Goal: Transaction & Acquisition: Subscribe to service/newsletter

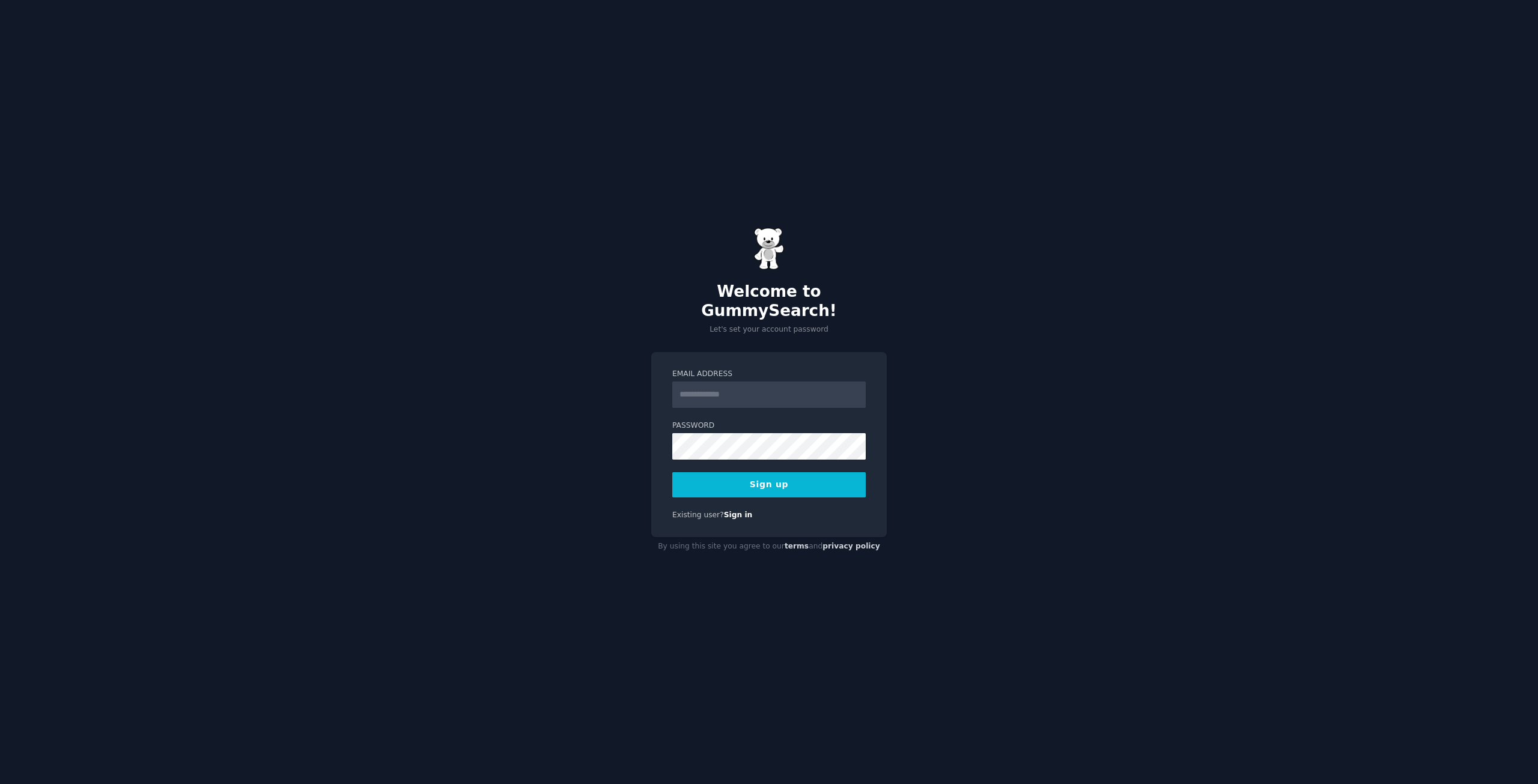
click at [727, 368] on label "Email Address" at bounding box center [769, 373] width 193 height 11
click at [727, 381] on input "Email Address" at bounding box center [769, 394] width 193 height 27
type input "*"
type input "**********"
click at [672, 472] on button "Sign up" at bounding box center [769, 484] width 193 height 25
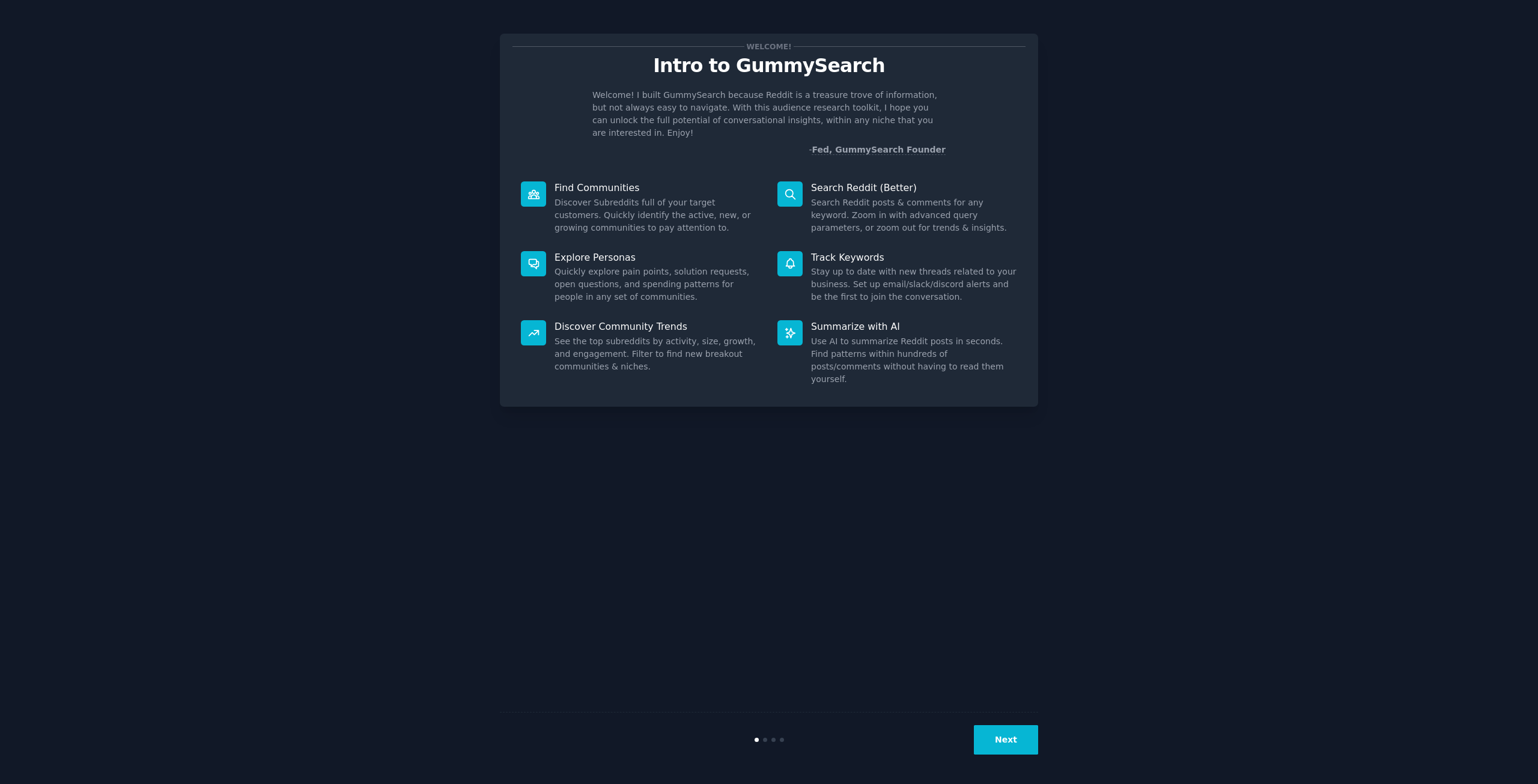
click at [1034, 734] on button "Next" at bounding box center [1005, 739] width 64 height 30
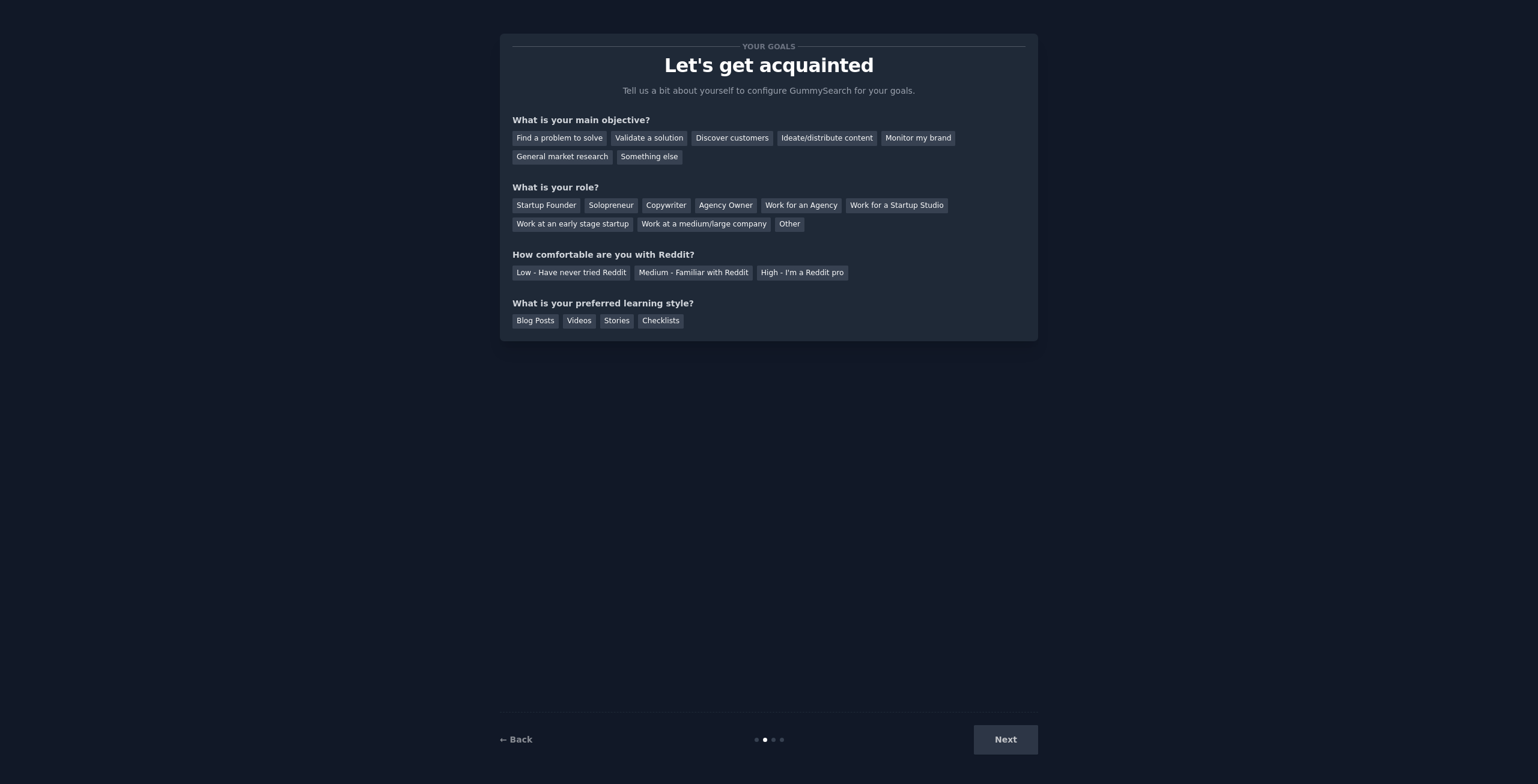
click at [960, 148] on div "Find a problem to solve Validate a solution Discover customers Ideate/distribut…" at bounding box center [769, 146] width 513 height 38
click at [613, 150] on div "General market research" at bounding box center [562, 157] width 100 height 15
click at [774, 228] on div "Other" at bounding box center [789, 225] width 30 height 15
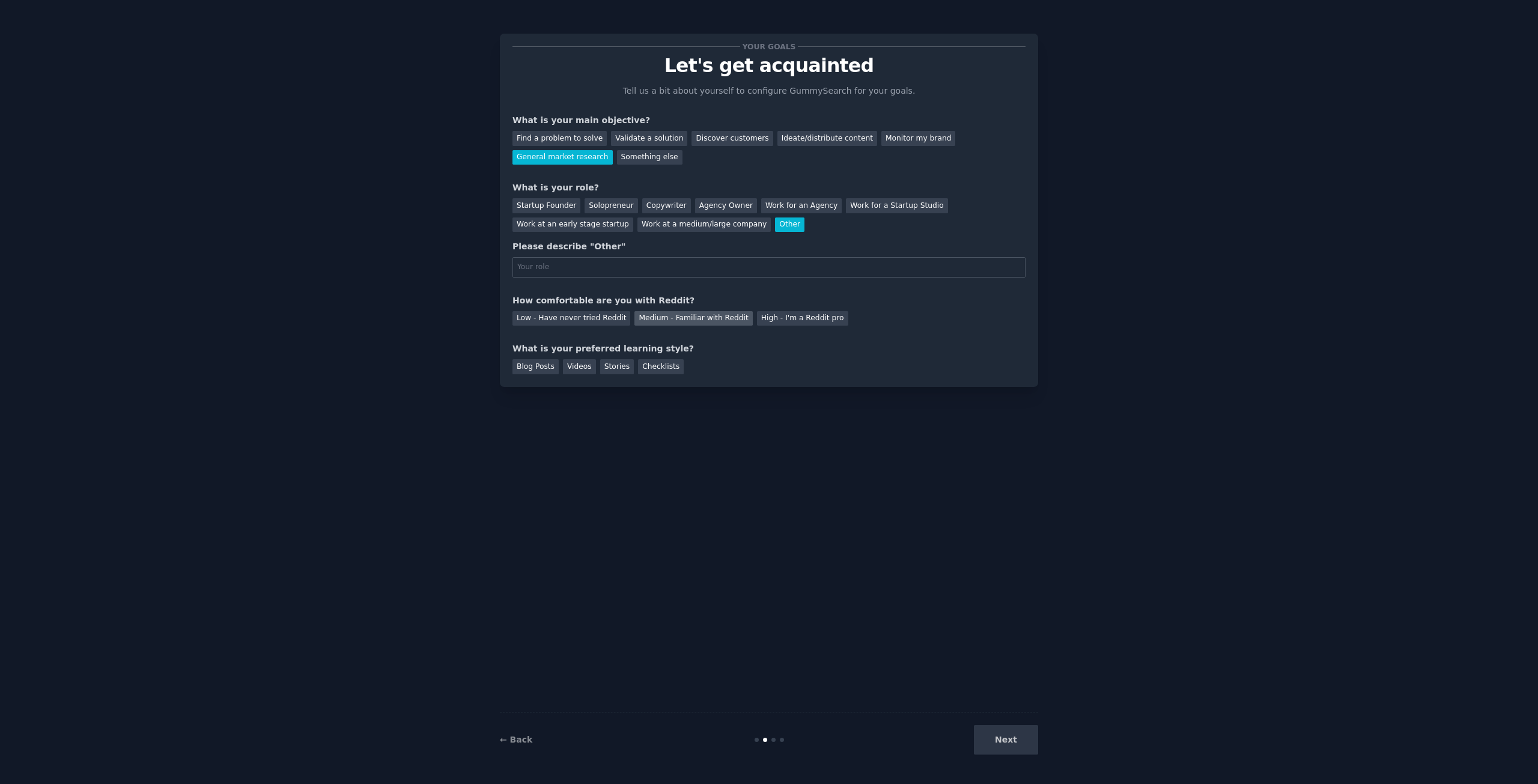
click at [654, 312] on div "Low - Have never tried Reddit Medium - Familiar with Reddit High - I'm a Reddit…" at bounding box center [769, 316] width 513 height 19
click at [656, 315] on div "Medium - Familiar with Reddit" at bounding box center [693, 318] width 118 height 15
click at [592, 210] on div "Solopreneur" at bounding box center [610, 205] width 52 height 15
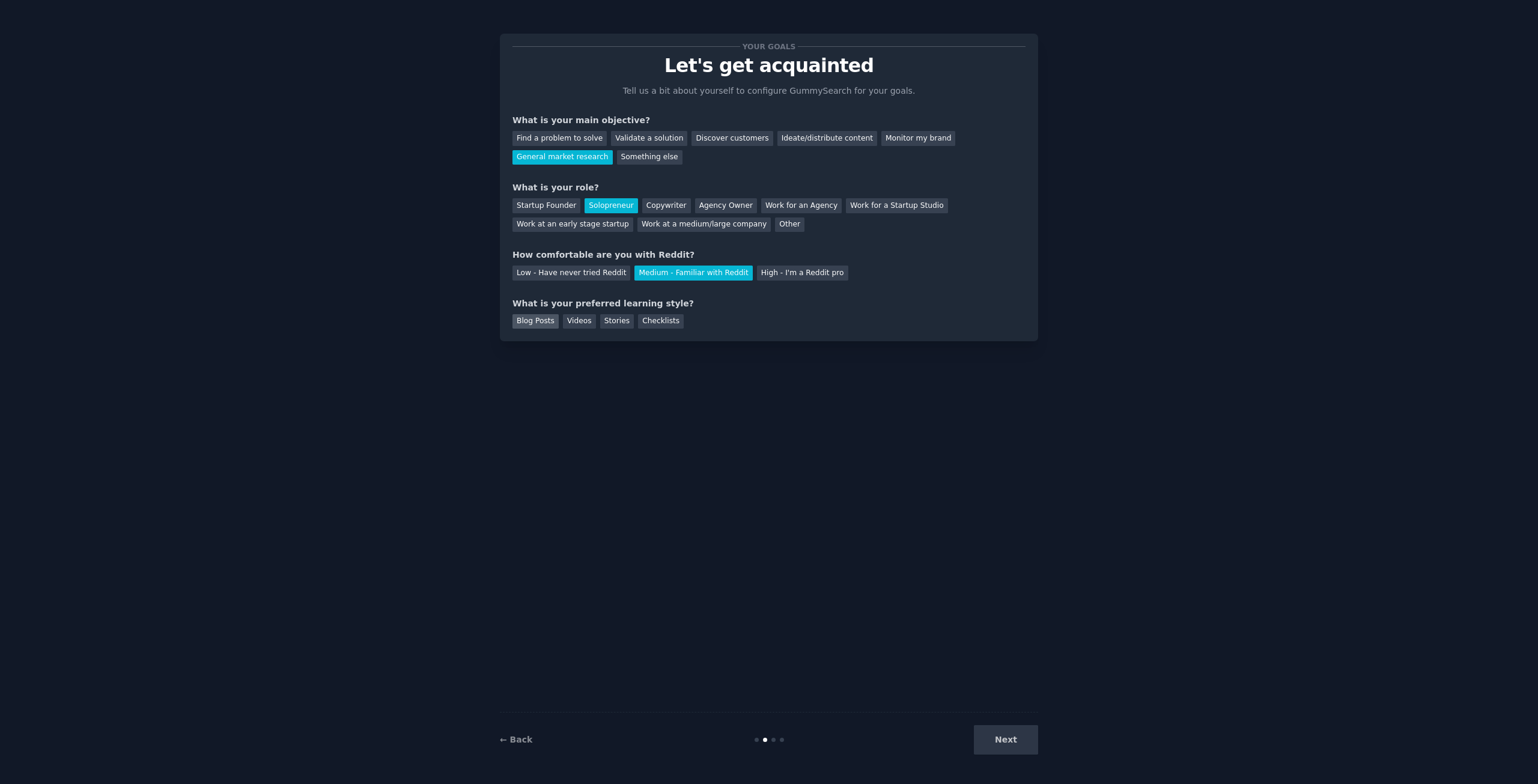
click at [554, 325] on div "Blog Posts" at bounding box center [535, 321] width 47 height 15
click at [998, 740] on button "Next" at bounding box center [1005, 739] width 64 height 30
click at [998, 740] on div "Next" at bounding box center [948, 739] width 179 height 30
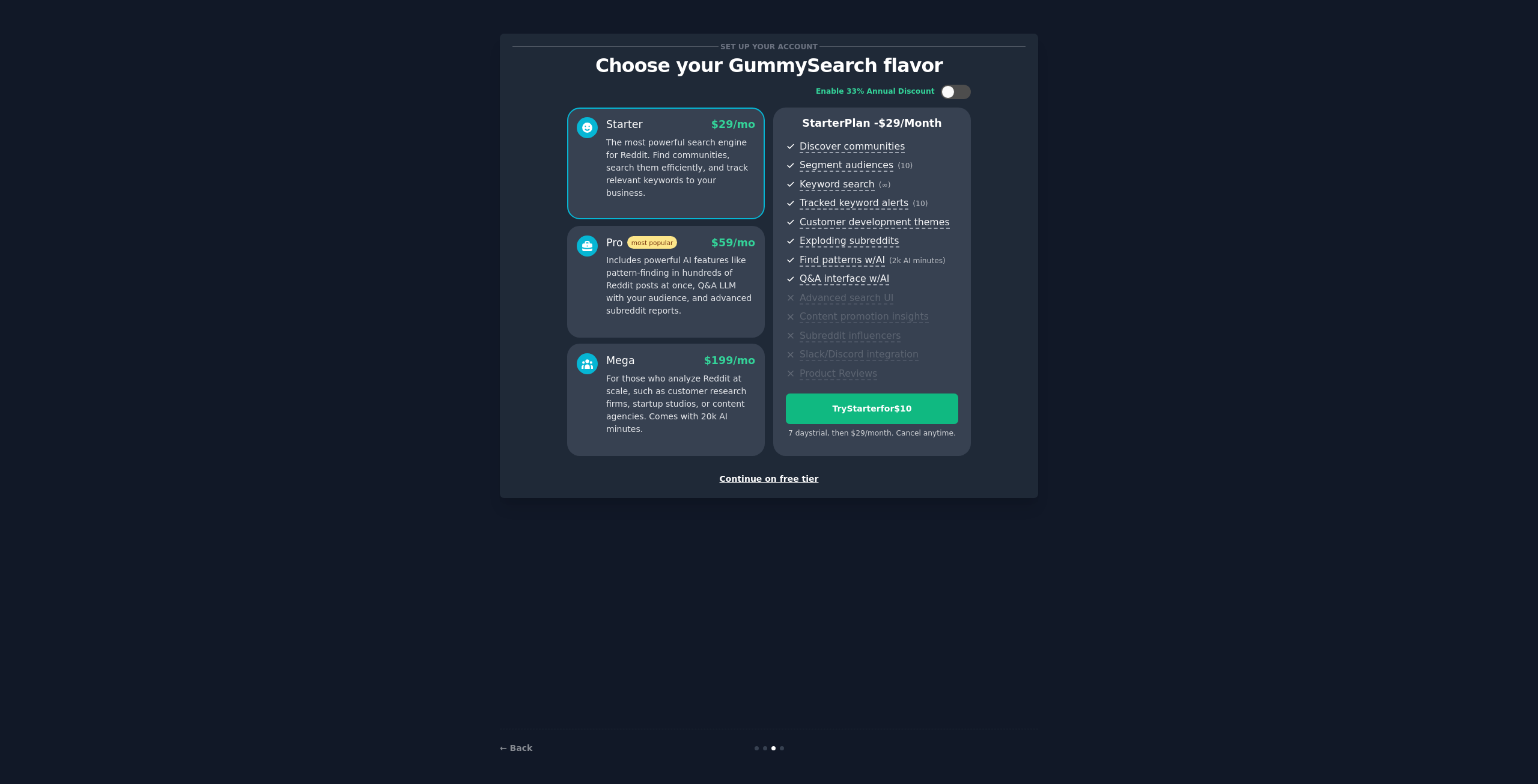
click at [797, 477] on div "Continue on free tier" at bounding box center [769, 478] width 513 height 13
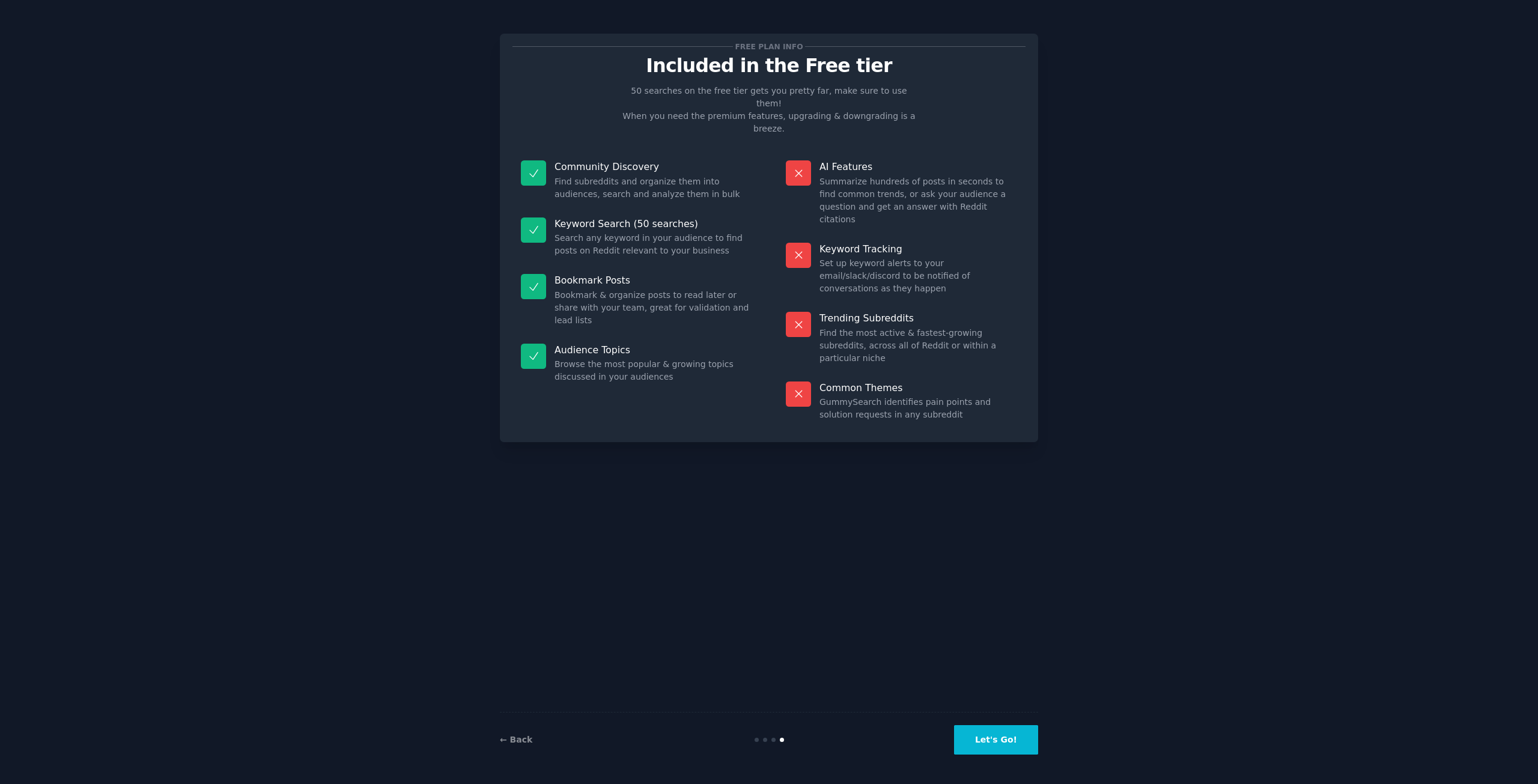
click at [1010, 745] on button "Let's Go!" at bounding box center [995, 739] width 84 height 30
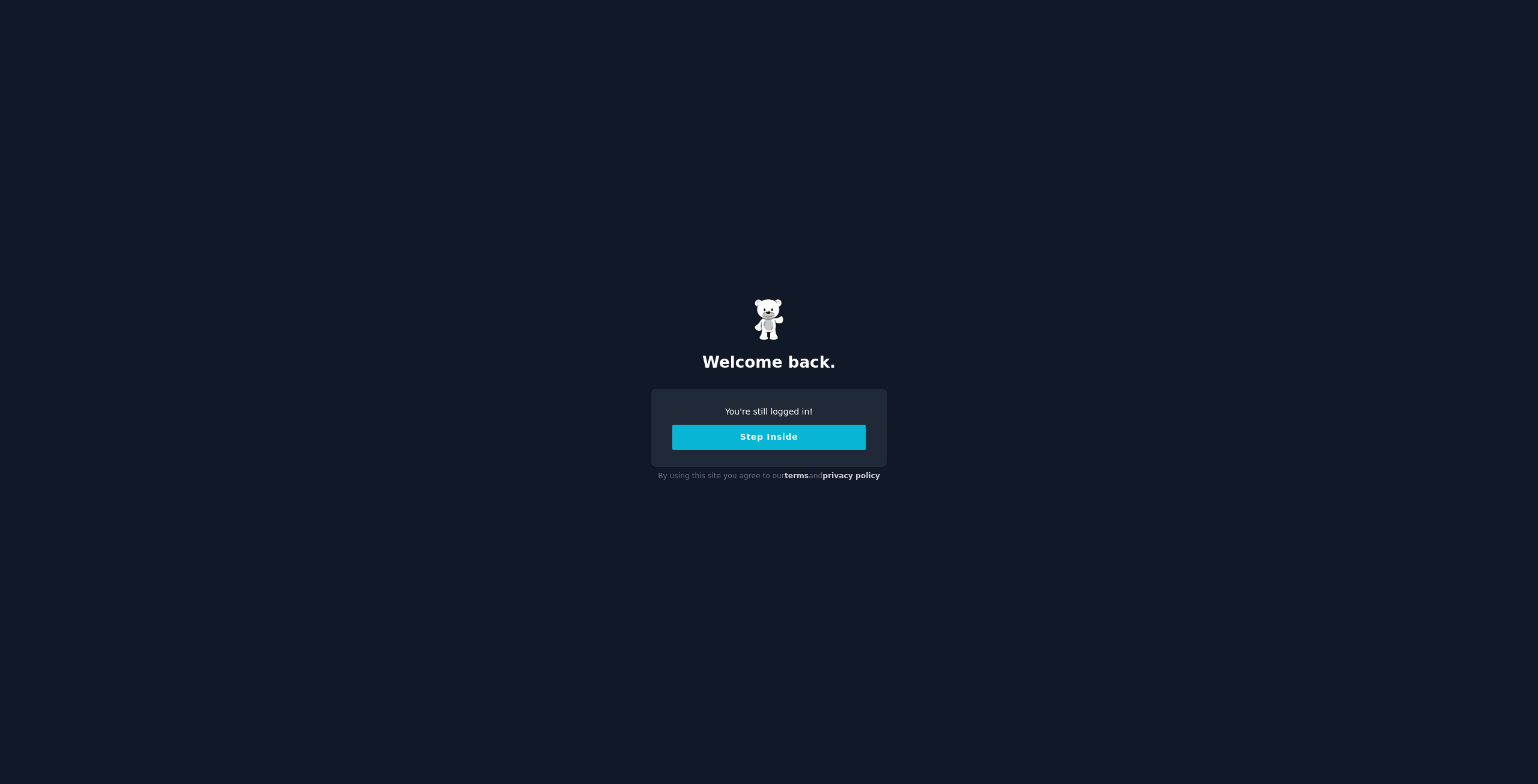
click at [741, 438] on button "Step Inside" at bounding box center [769, 437] width 193 height 25
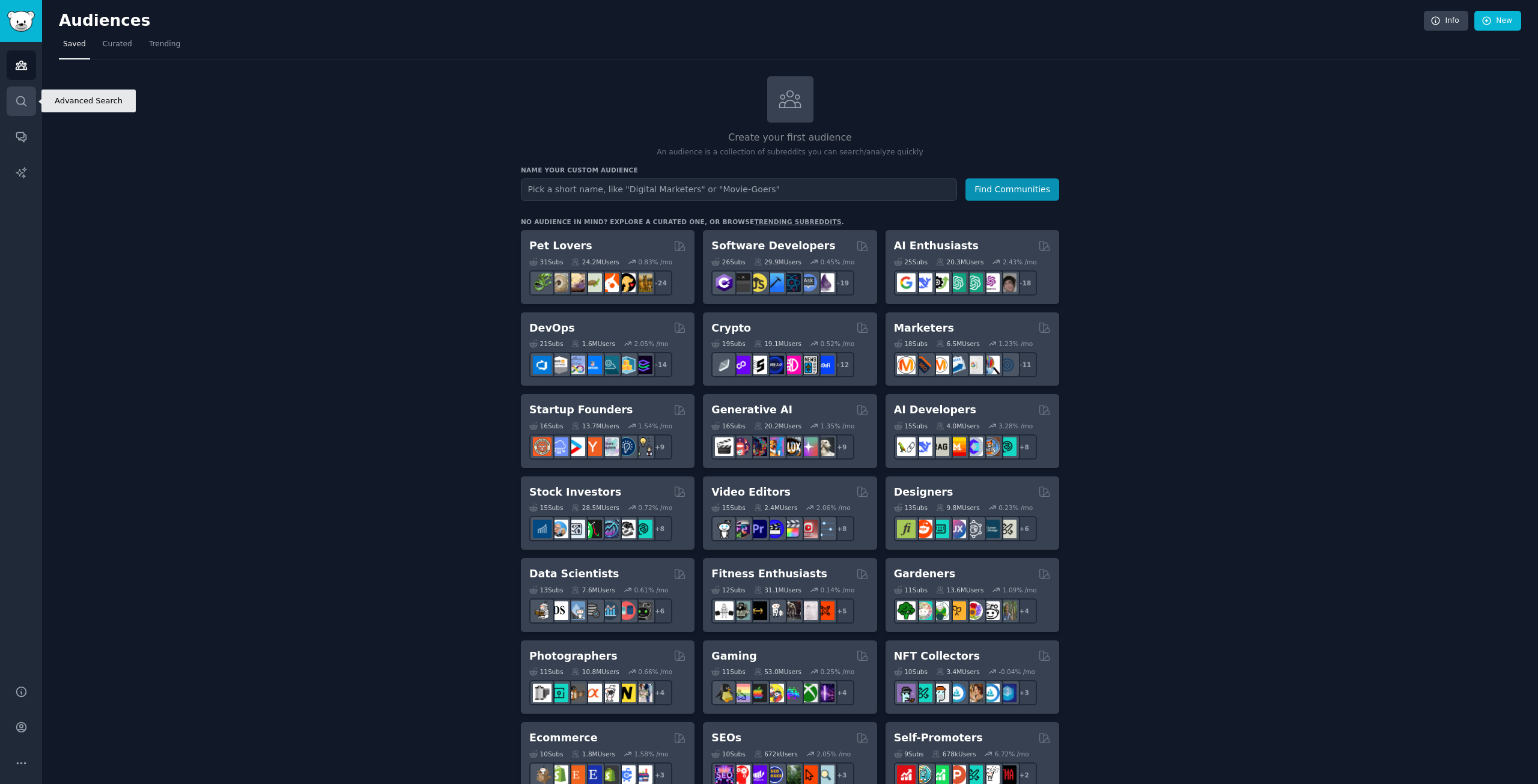
click at [20, 106] on icon "Sidebar" at bounding box center [21, 101] width 13 height 13
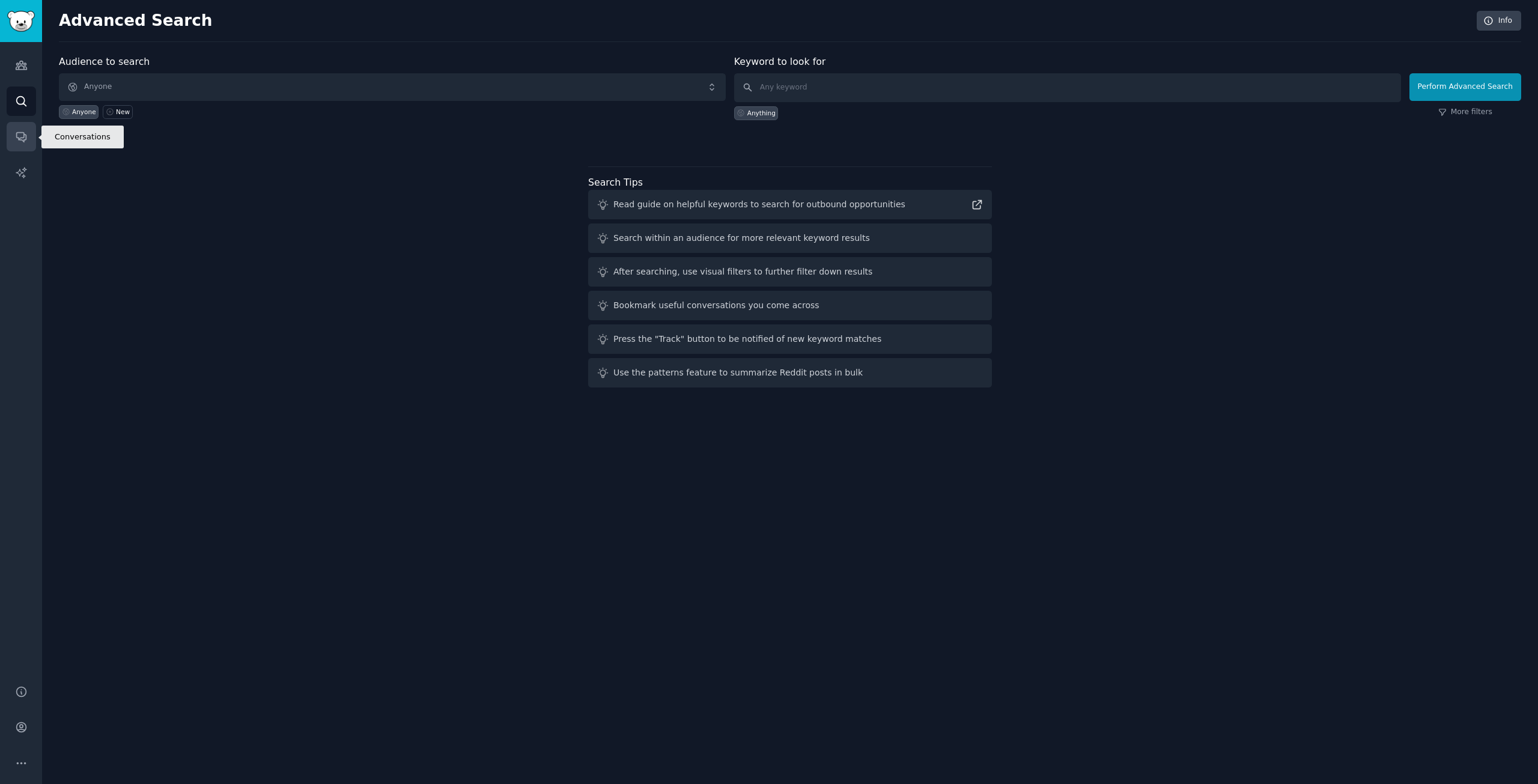
click at [20, 133] on icon "Sidebar" at bounding box center [21, 138] width 10 height 10
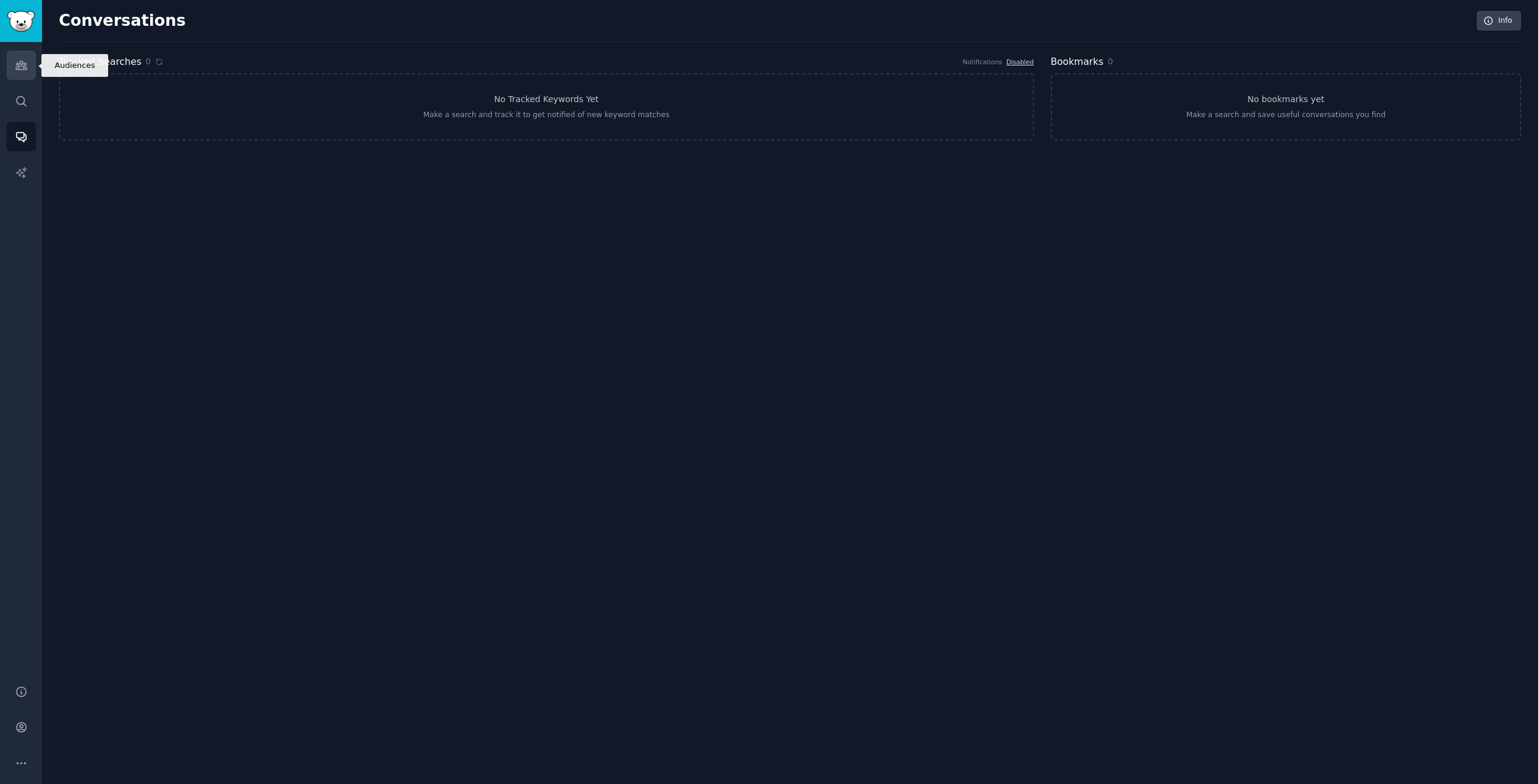
click at [18, 77] on link "Audiences" at bounding box center [22, 65] width 30 height 30
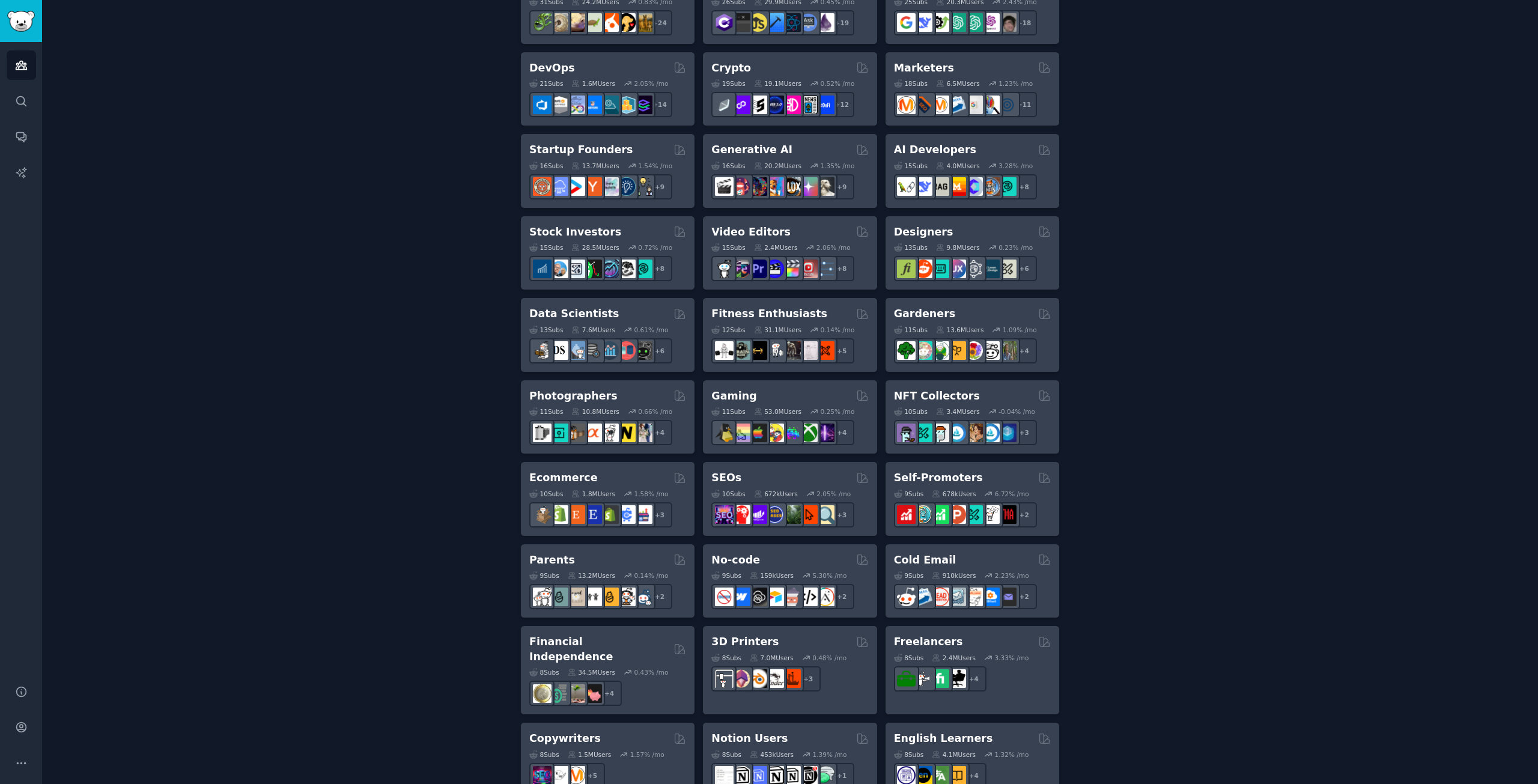
scroll to position [1, 0]
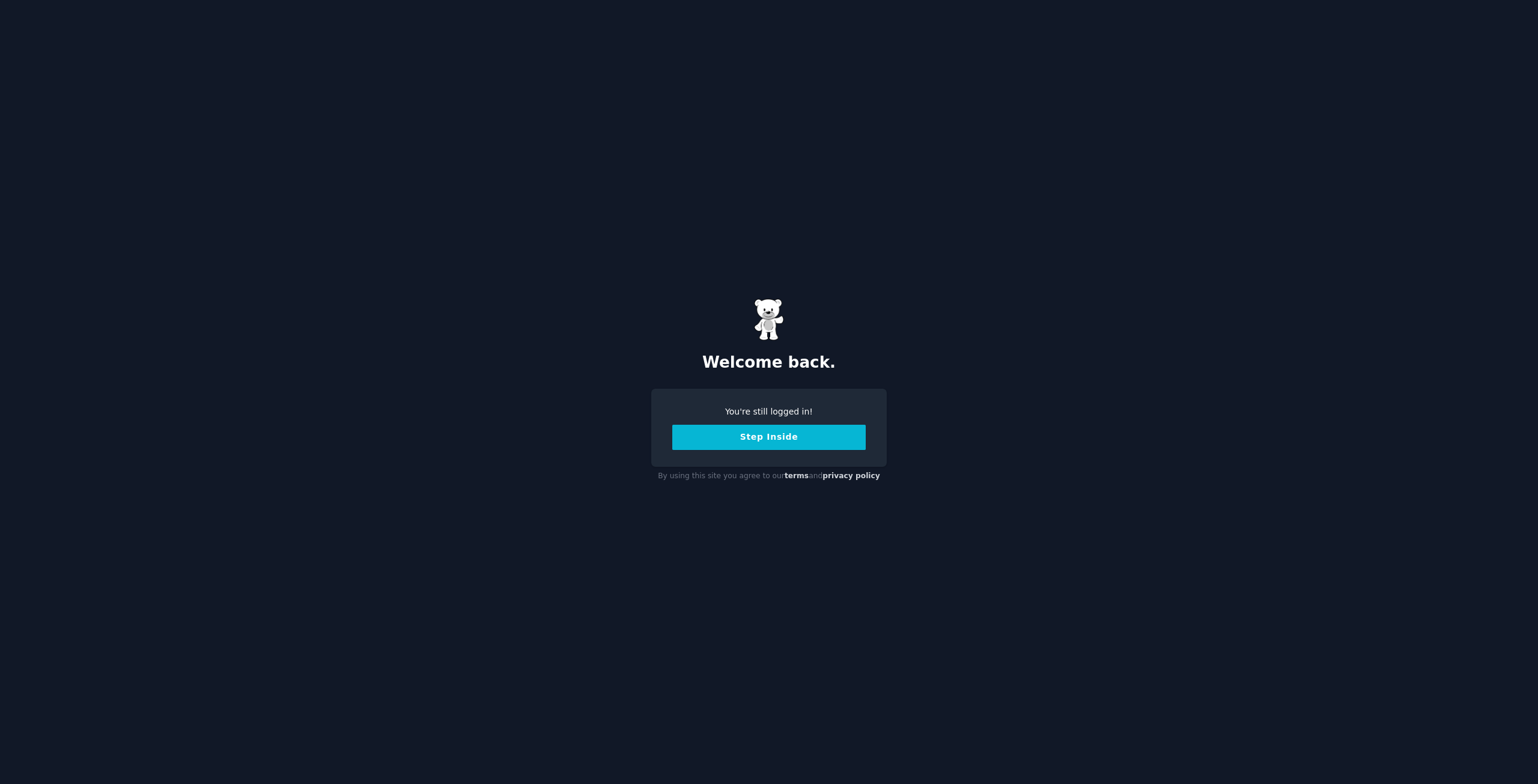
click at [738, 446] on button "Step Inside" at bounding box center [769, 437] width 193 height 25
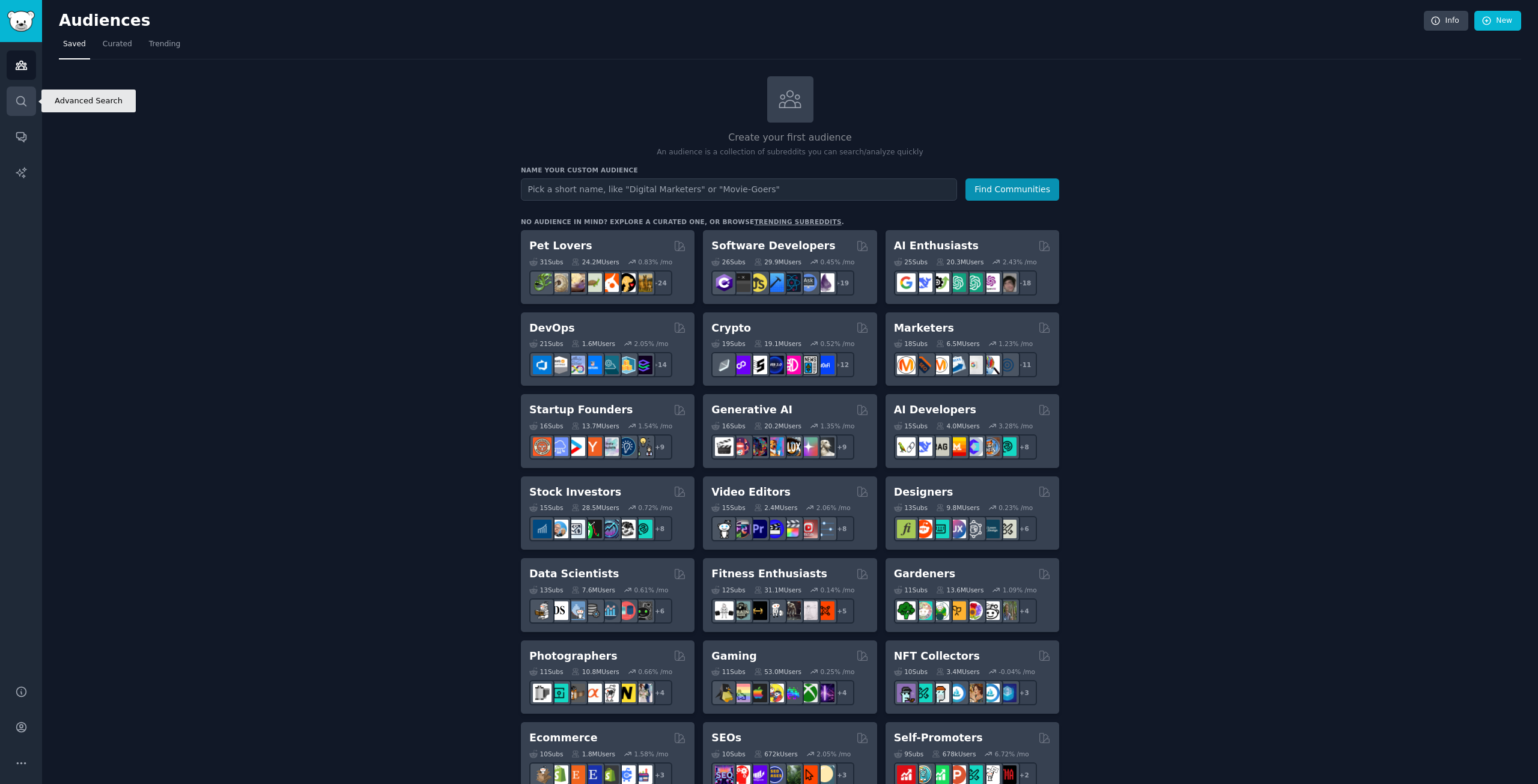
click at [26, 92] on link "Search" at bounding box center [22, 101] width 30 height 30
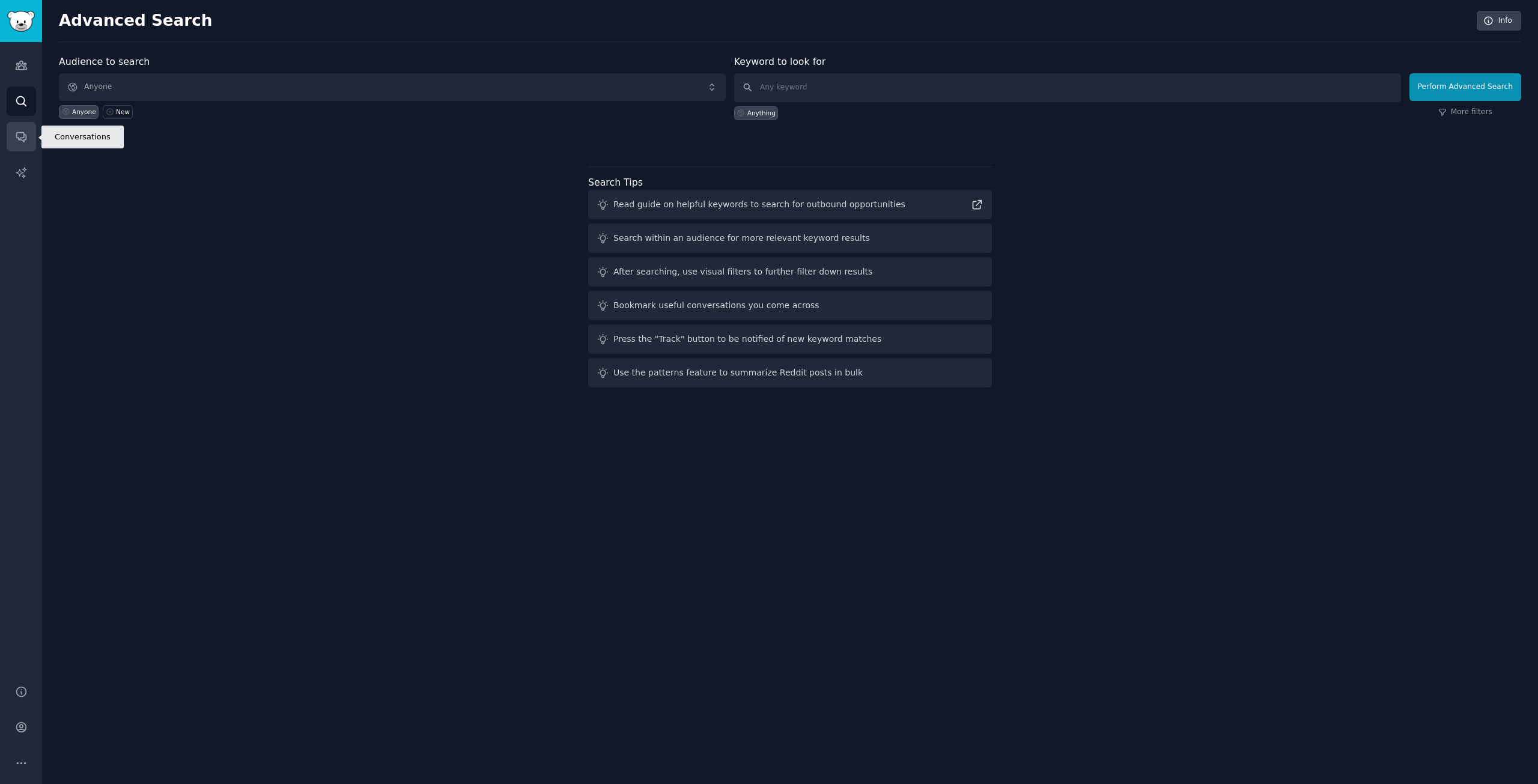
click at [25, 127] on link "Conversations" at bounding box center [22, 137] width 30 height 30
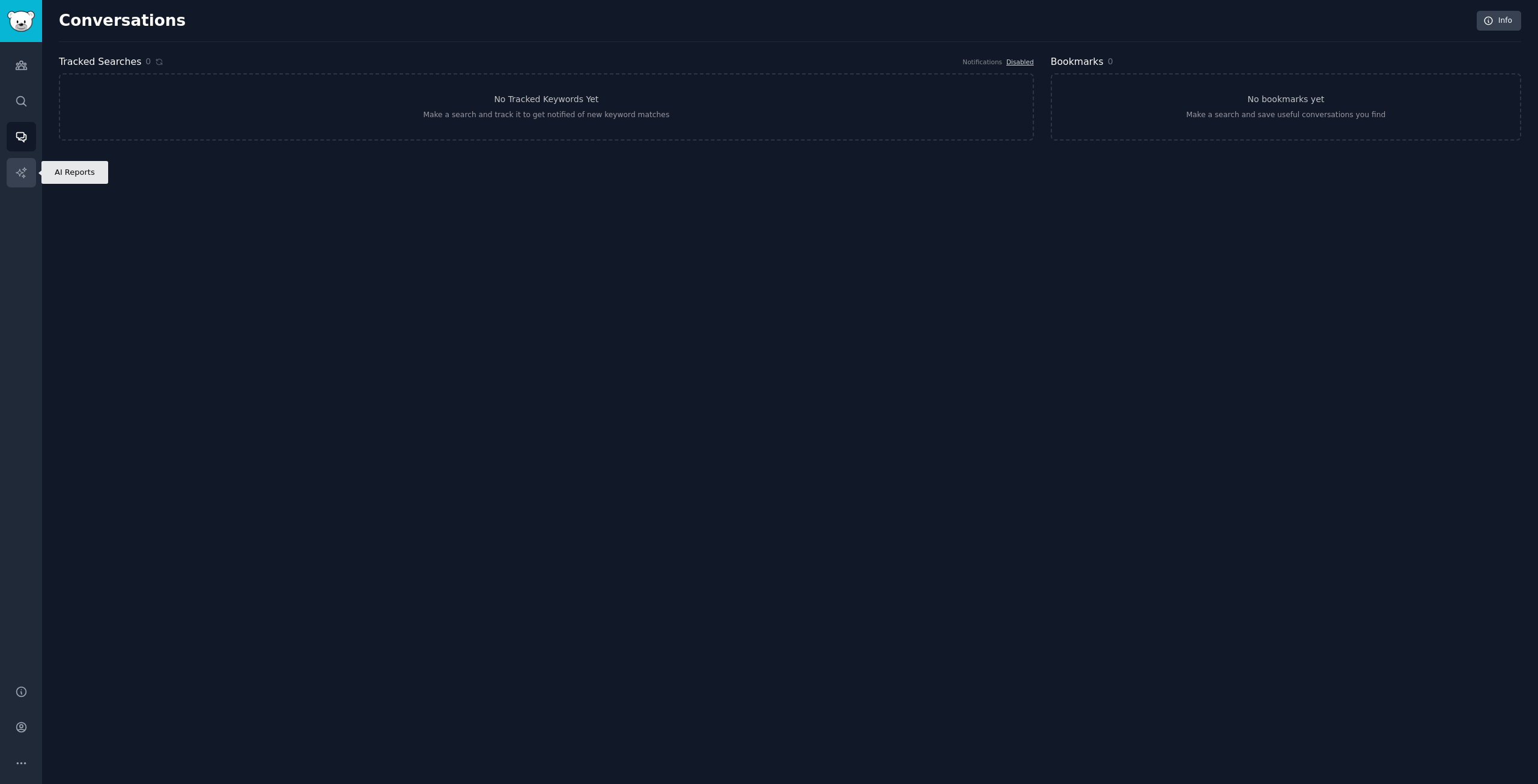
click at [21, 159] on link "AI Reports" at bounding box center [22, 173] width 30 height 30
click at [23, 61] on icon "Sidebar" at bounding box center [21, 65] width 11 height 8
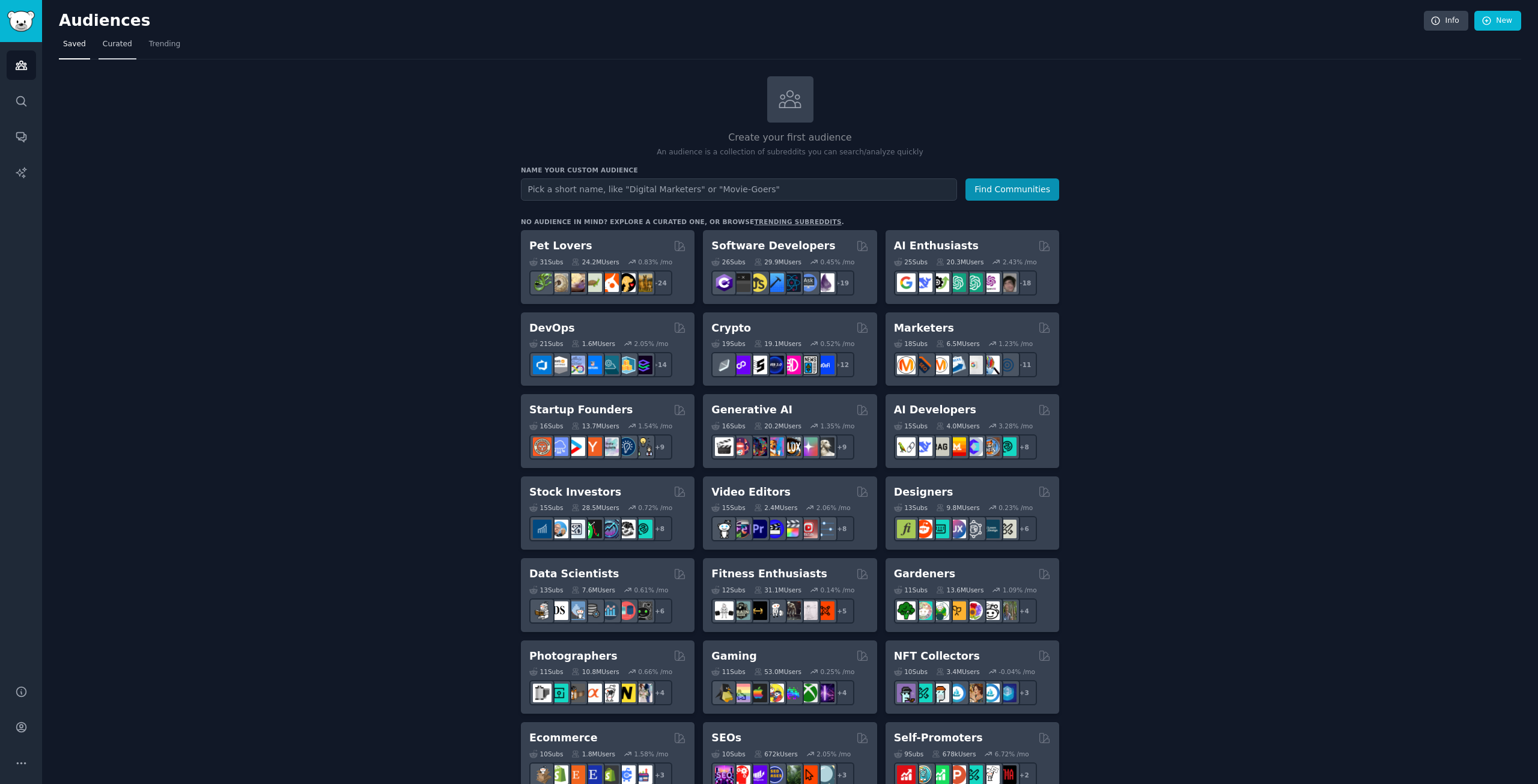
click at [129, 39] on link "Curated" at bounding box center [117, 47] width 38 height 25
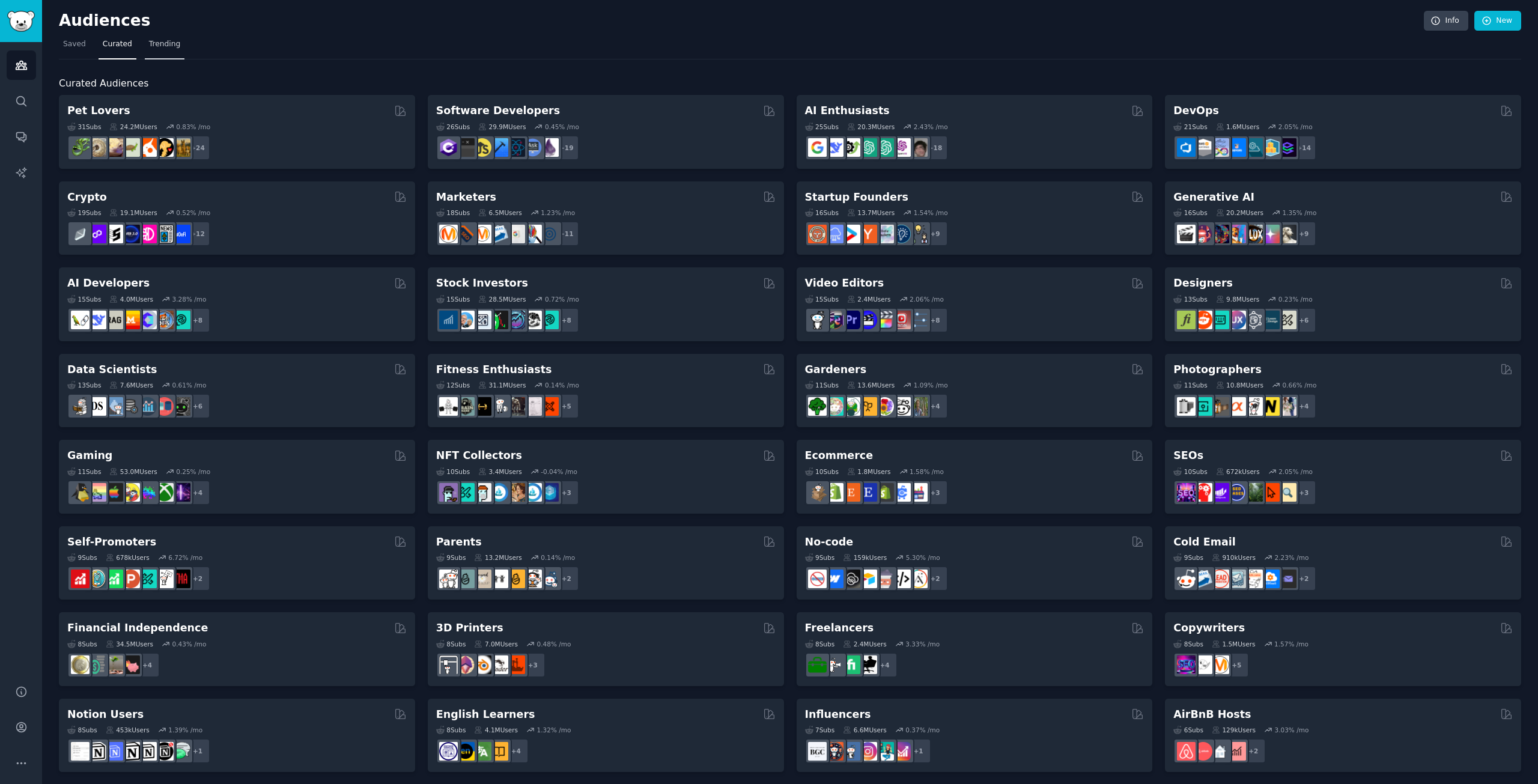
click at [169, 44] on span "Trending" at bounding box center [164, 44] width 32 height 11
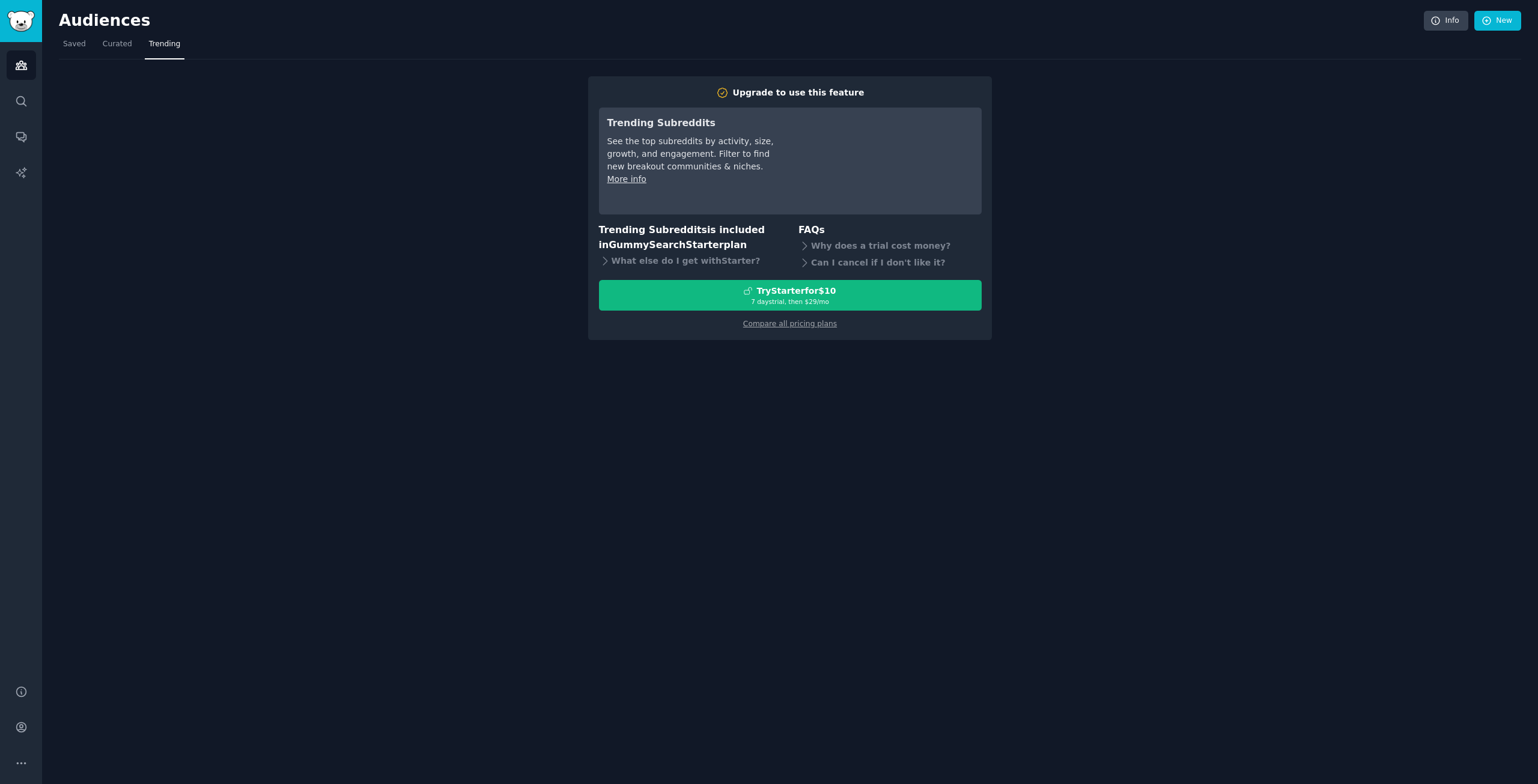
click at [149, 46] on span "Trending" at bounding box center [164, 44] width 32 height 11
click at [126, 49] on span "Curated" at bounding box center [118, 44] width 30 height 11
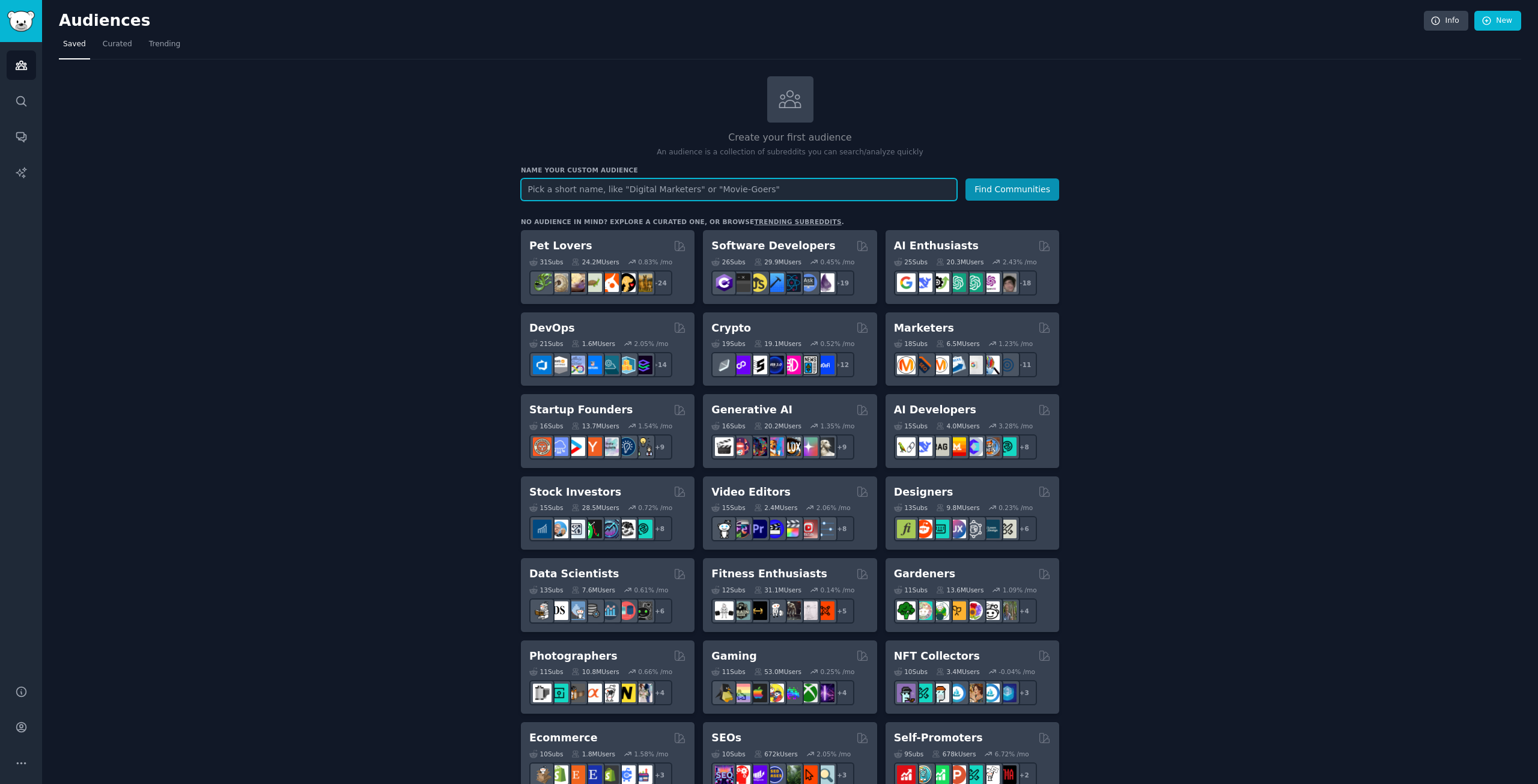
click at [718, 185] on input "text" at bounding box center [739, 189] width 436 height 22
click at [598, 118] on div "Create your first audience An audience is a collection of subreddits you can se…" at bounding box center [789, 117] width 538 height 81
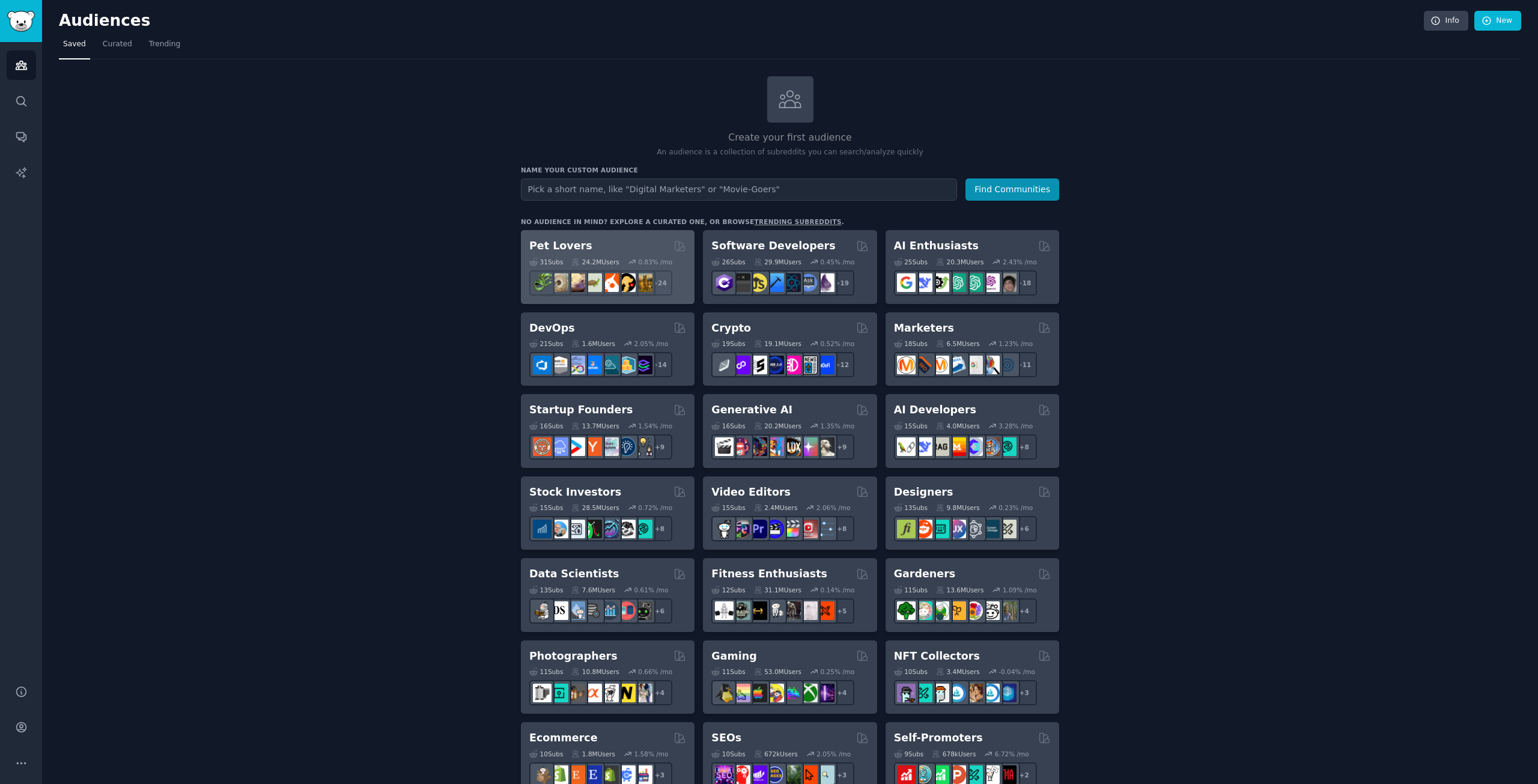
click at [548, 235] on div "Pet Lovers 31 Sub s 24.2M Users 0.83 % /mo + 24" at bounding box center [607, 266] width 173 height 74
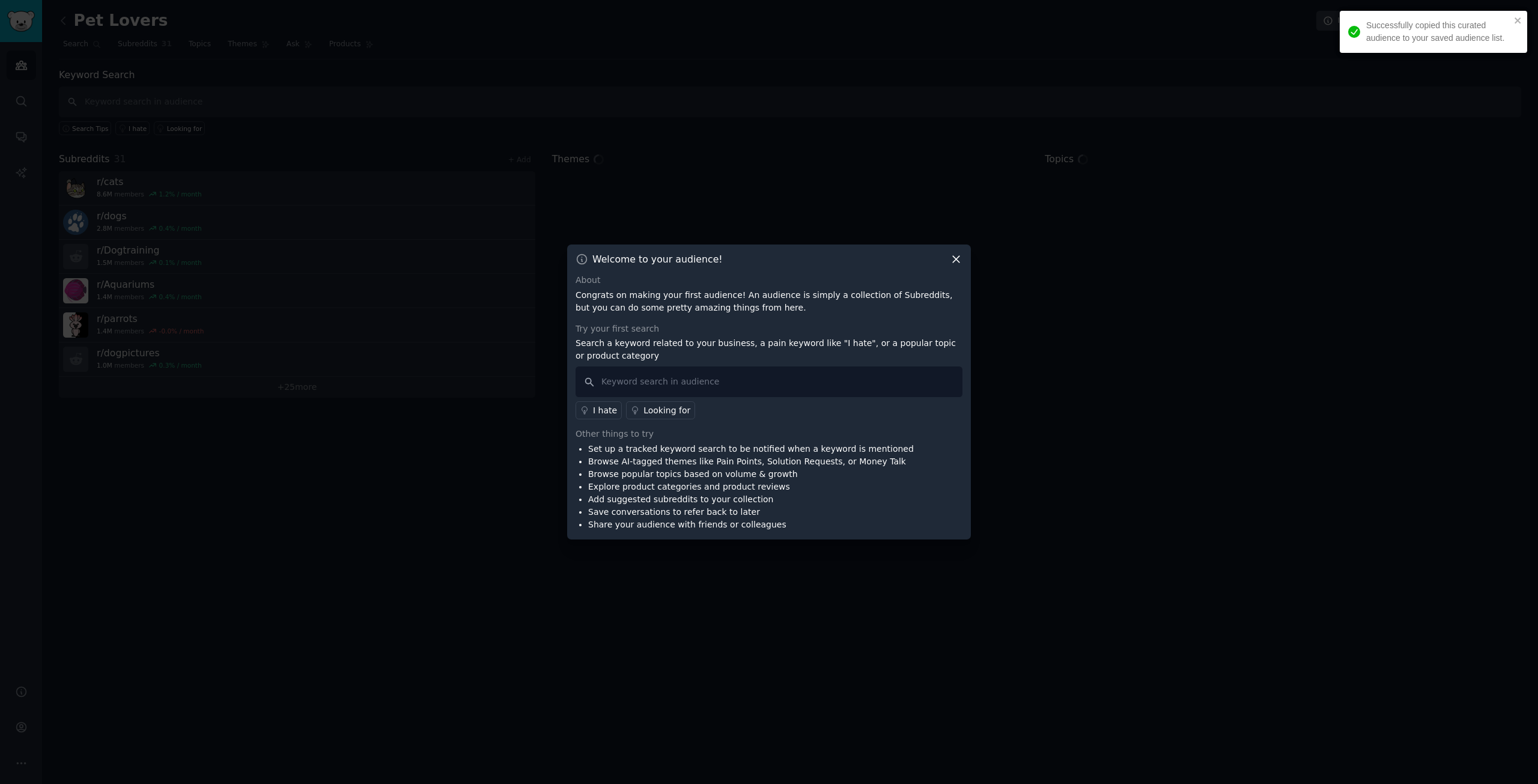
click at [904, 266] on div "Welcome to your audience! About Congrats on making your first audience! An audi…" at bounding box center [769, 392] width 404 height 295
click at [999, 247] on div at bounding box center [769, 392] width 1538 height 784
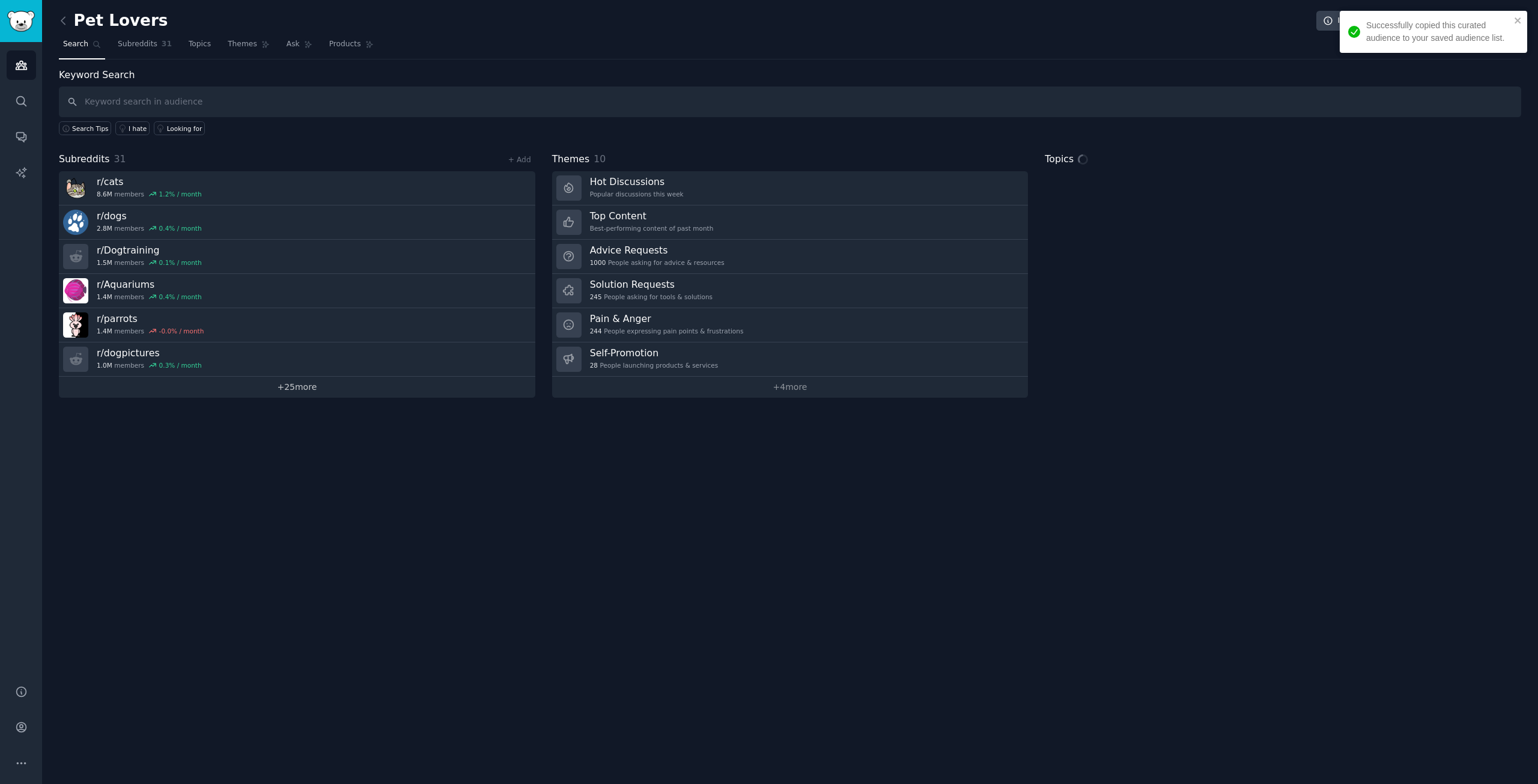
click at [301, 396] on link "+ 25 more" at bounding box center [296, 386] width 476 height 21
